Goal: Find contact information: Find contact information

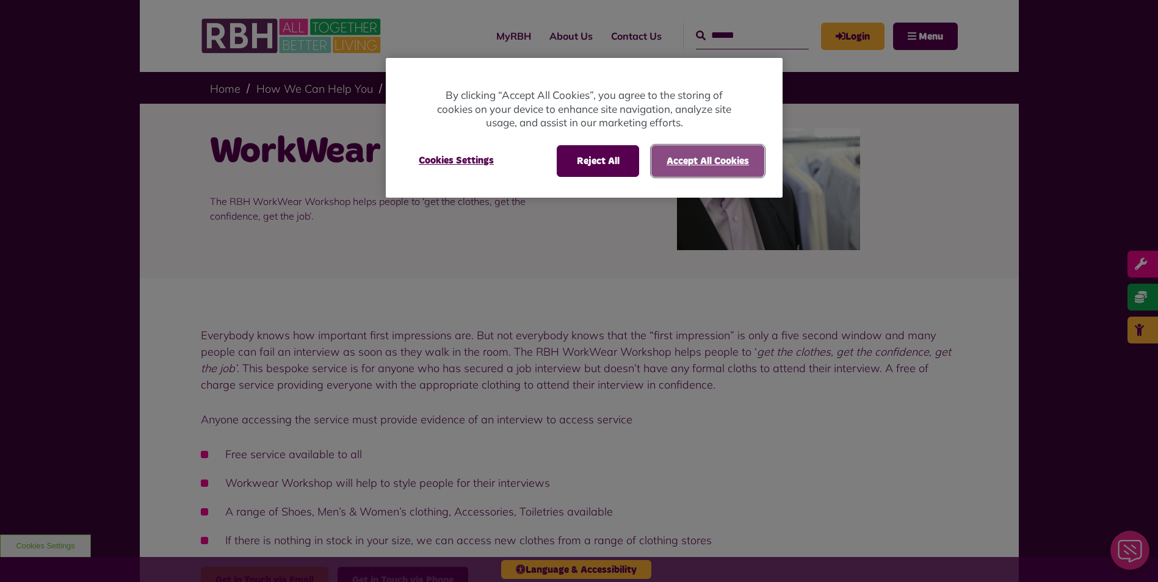
click at [684, 160] on button "Accept All Cookies" at bounding box center [707, 161] width 113 height 32
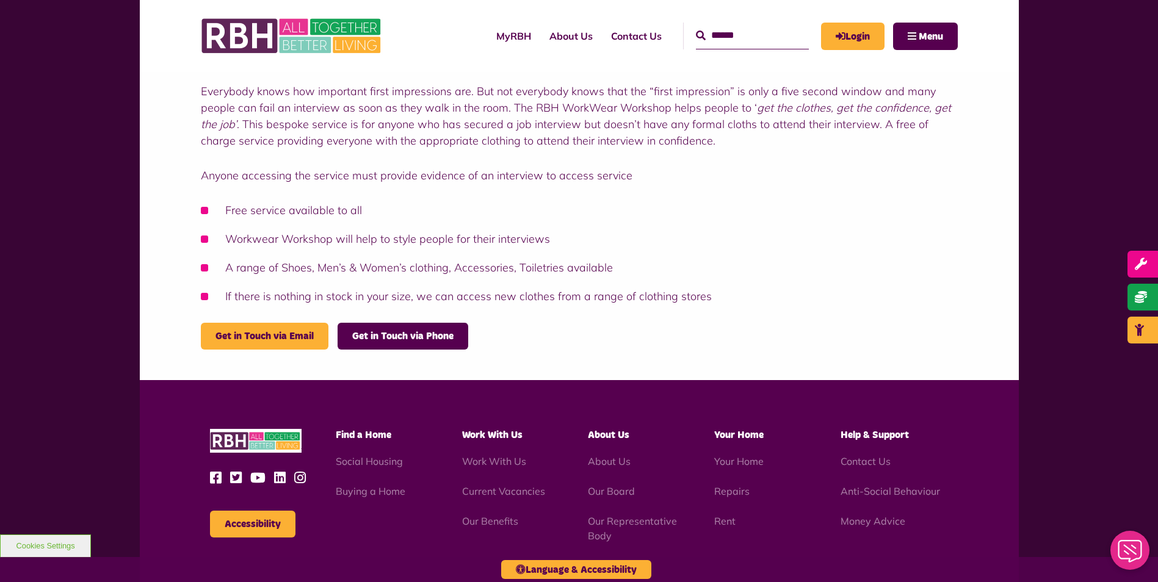
scroll to position [305, 0]
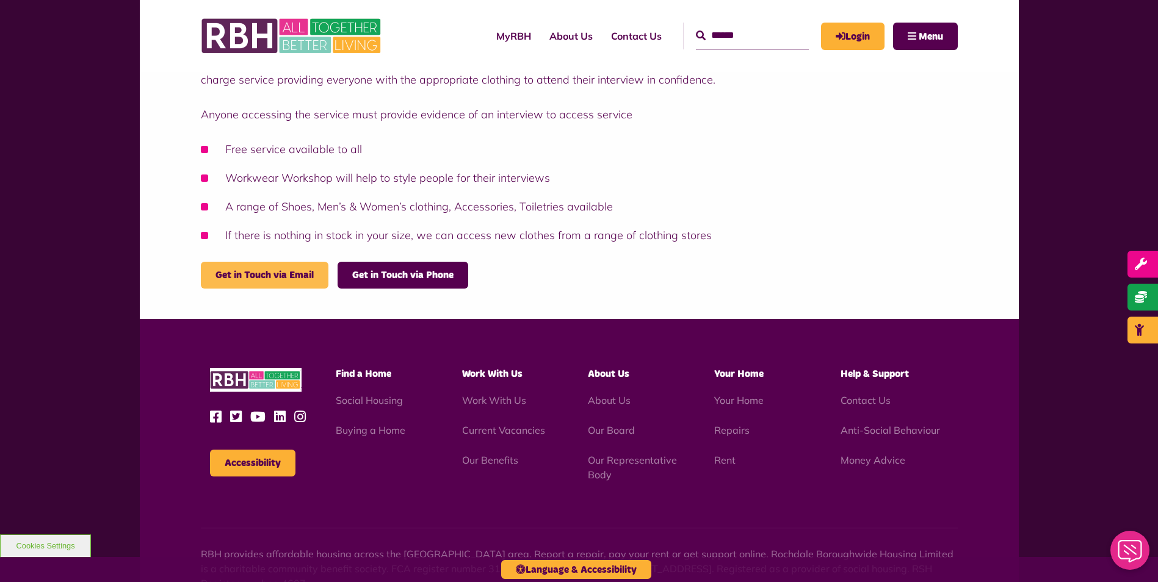
click at [308, 274] on link "Get in Touch via Email" at bounding box center [265, 275] width 128 height 27
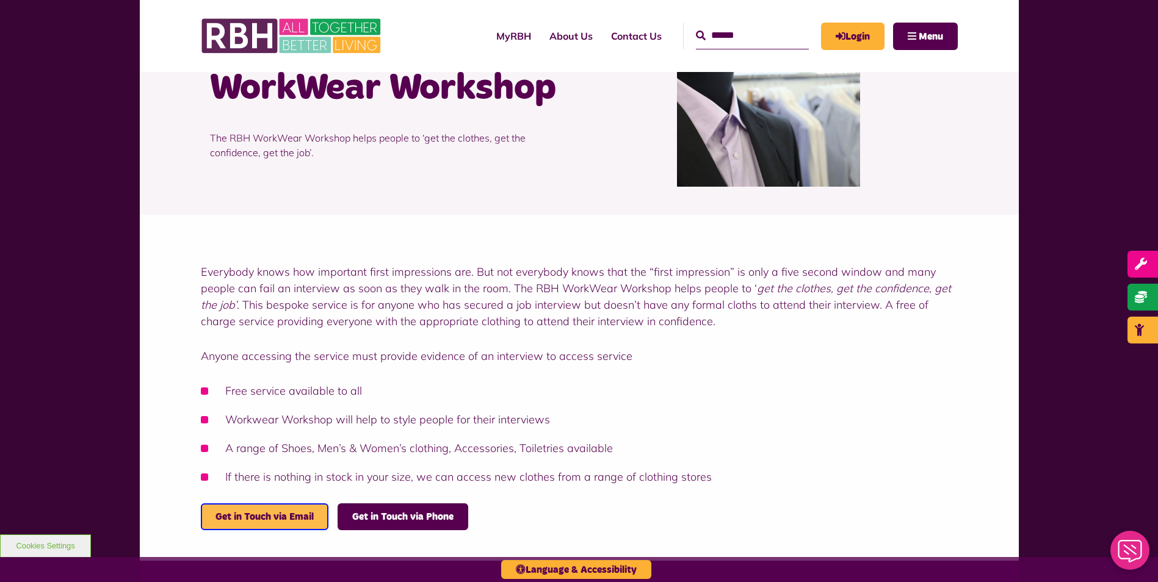
scroll to position [122, 0]
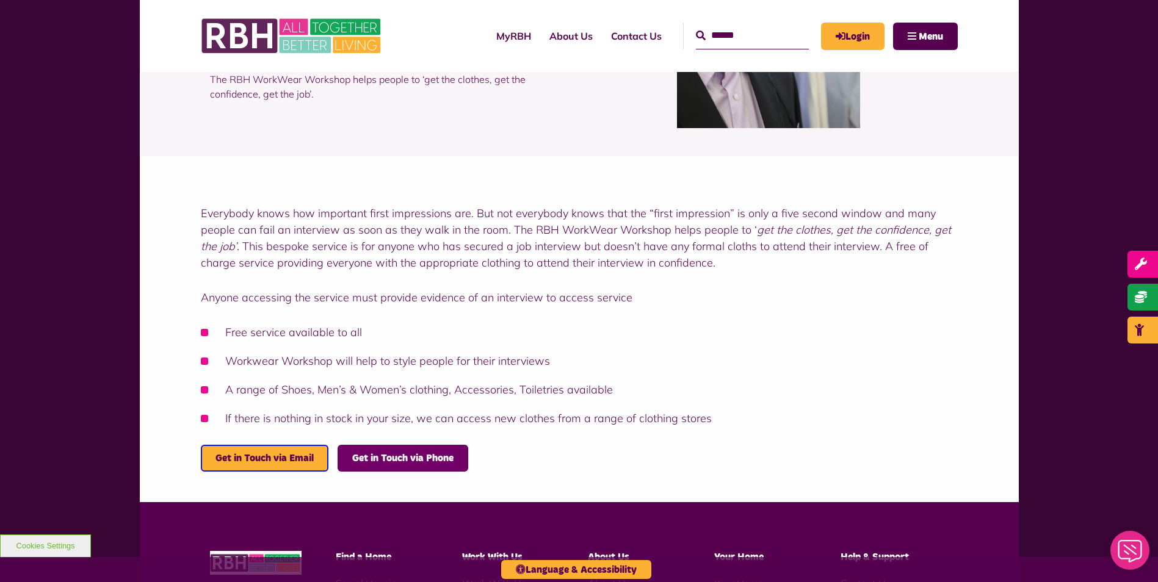
click at [376, 460] on link "Get in Touch via Phone" at bounding box center [403, 458] width 131 height 27
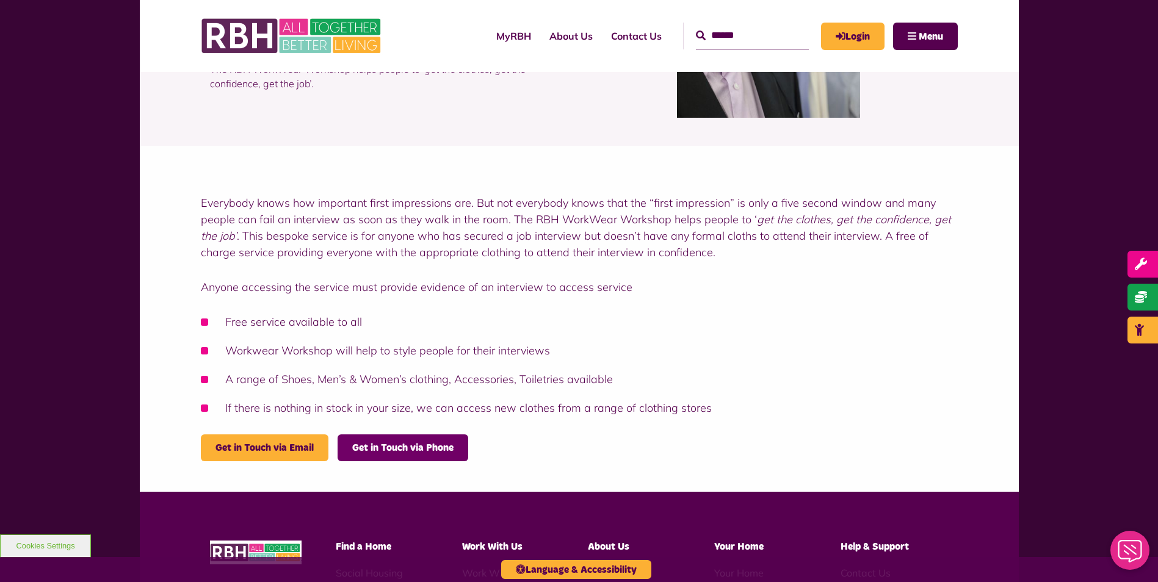
scroll to position [0, 0]
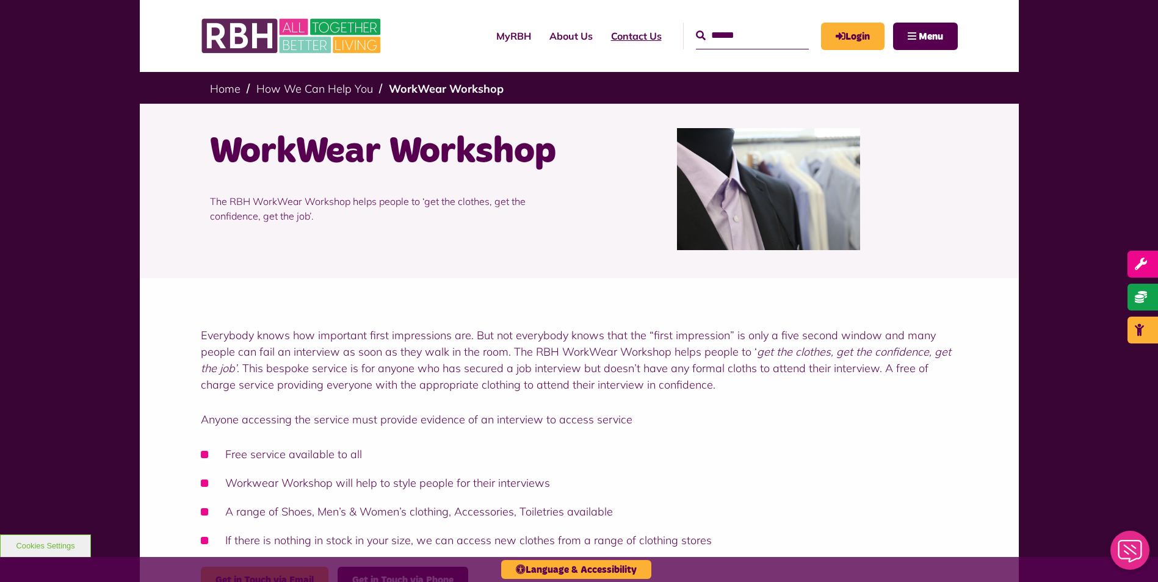
click at [607, 36] on link "Contact Us" at bounding box center [636, 36] width 69 height 33
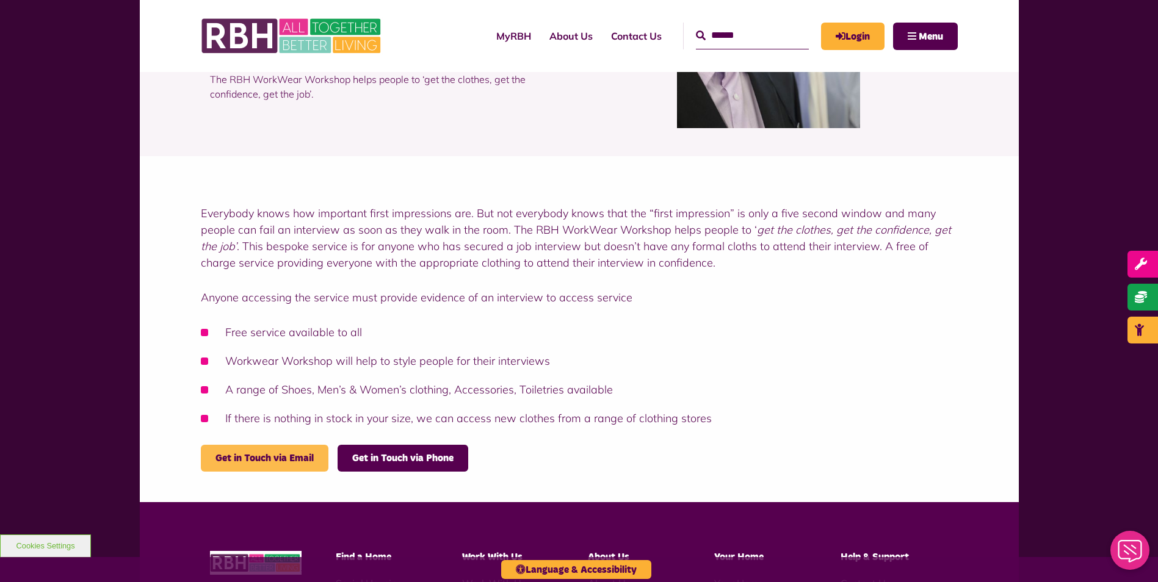
click at [230, 460] on link "Get in Touch via Email" at bounding box center [265, 458] width 128 height 27
